Goal: Use online tool/utility

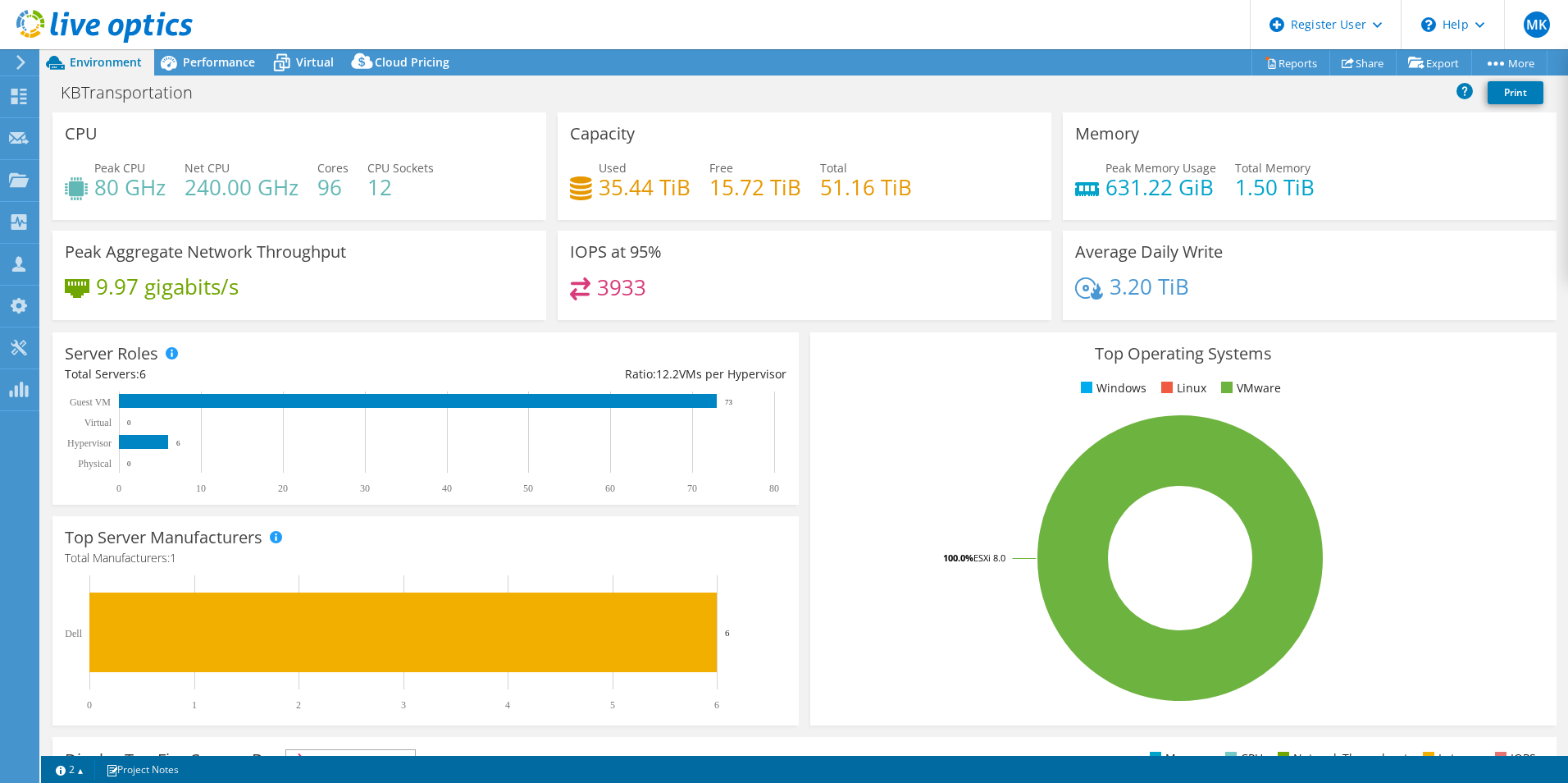
select select "USEast"
select select "USD"
click at [247, 57] on span "Performance" at bounding box center [219, 61] width 72 height 16
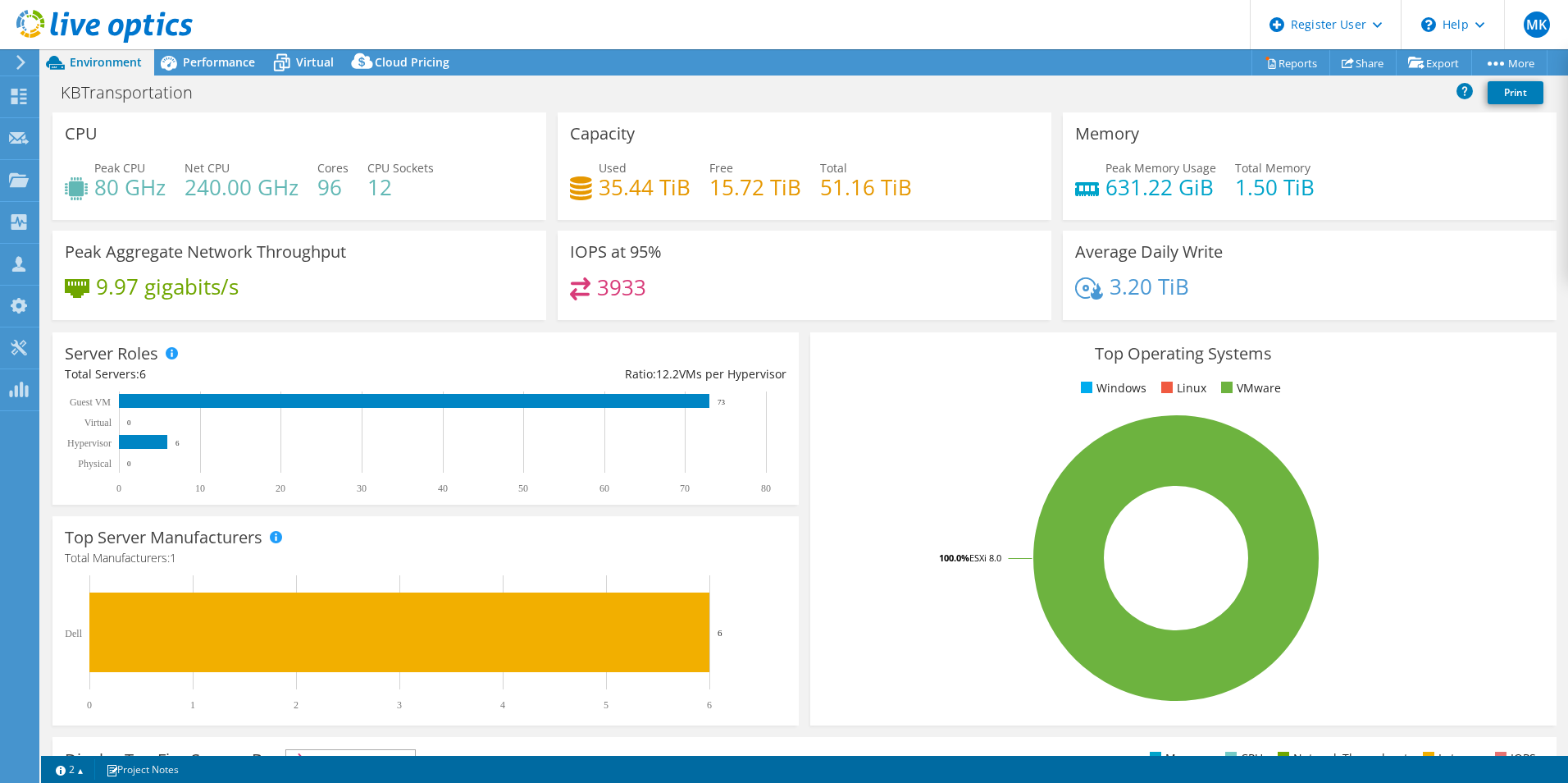
select select "USEast"
select select "USD"
